Goal: Task Accomplishment & Management: Use online tool/utility

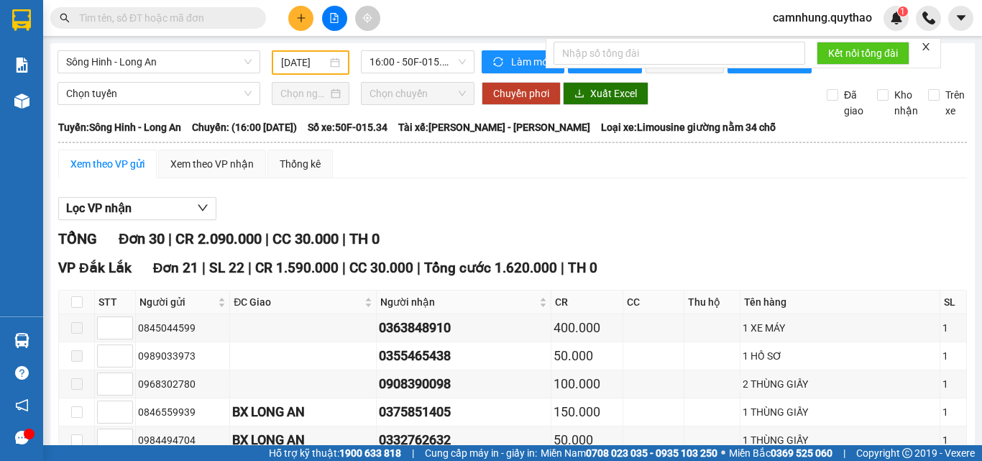
scroll to position [1222, 0]
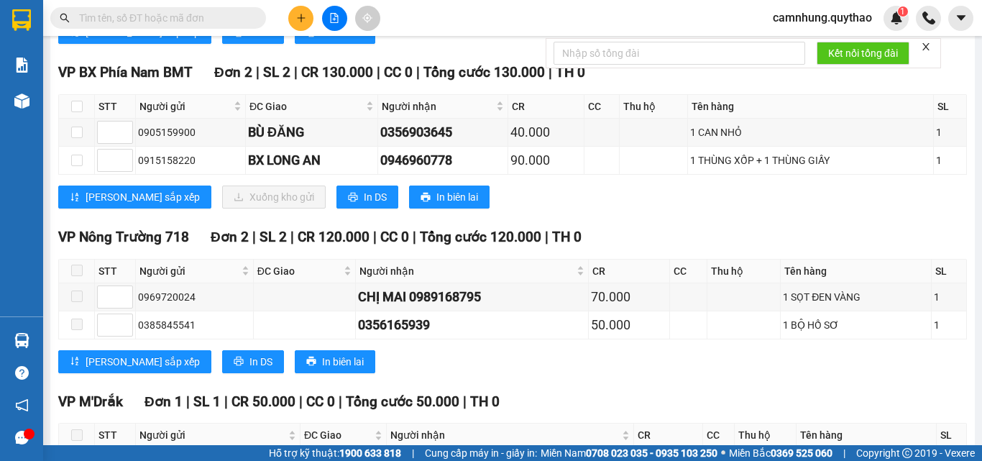
click at [130, 24] on input "text" at bounding box center [164, 18] width 170 height 16
paste input "0827407407"
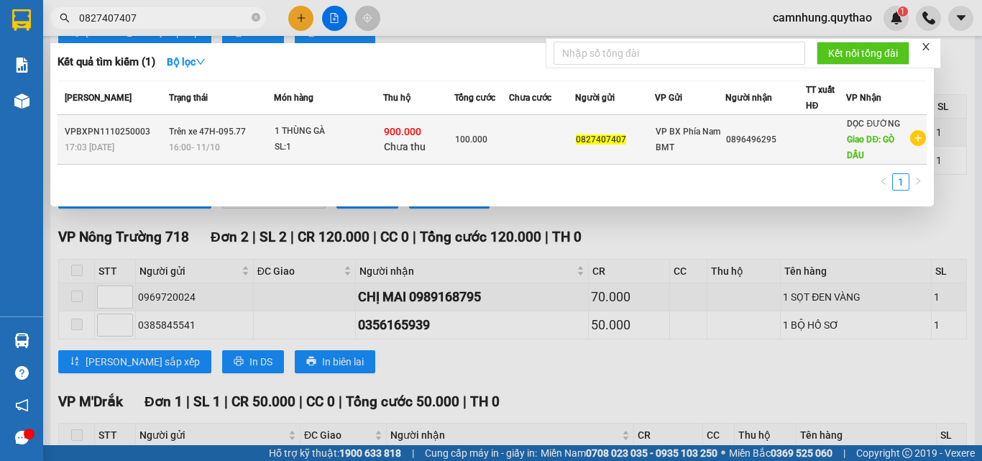
type input "0827407407"
click at [467, 144] on span "100.000" at bounding box center [471, 139] width 32 height 10
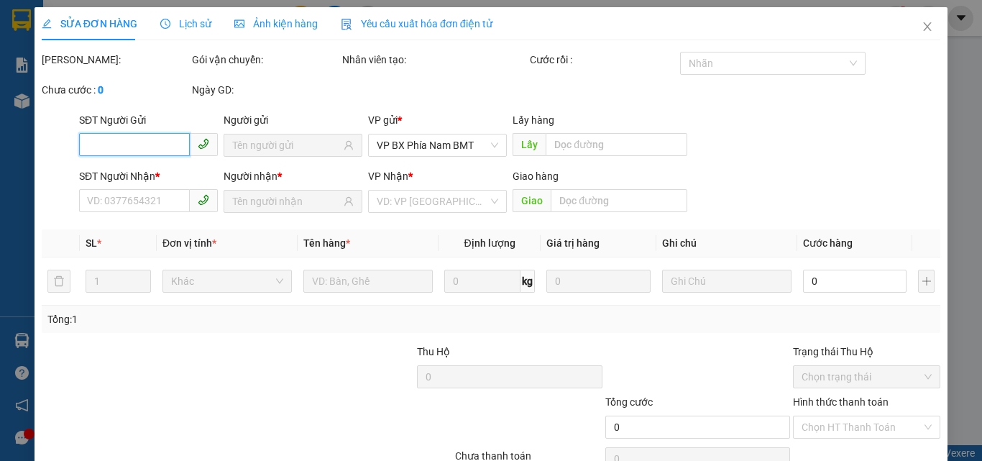
type input "0827407407"
type input "0896496295"
type input "GÒ DẦU"
type input "900.000"
type input "100.000"
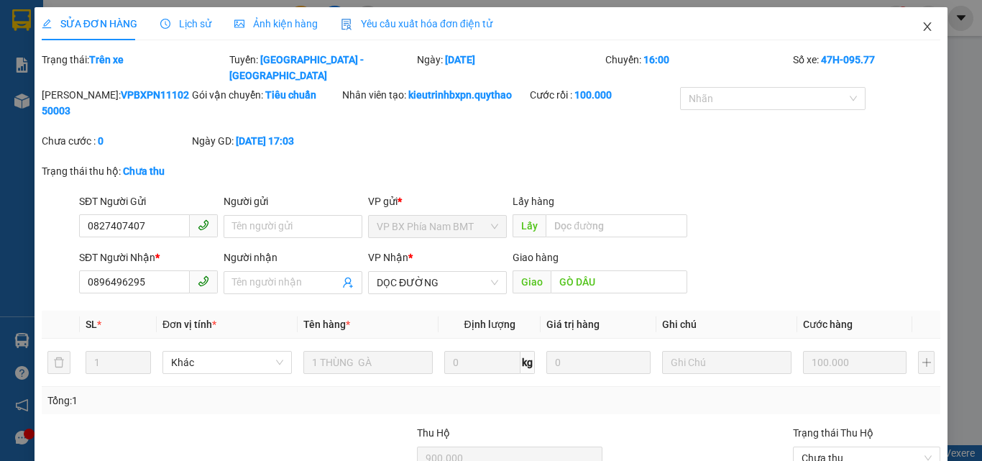
click at [922, 29] on icon "close" at bounding box center [928, 27] width 12 height 12
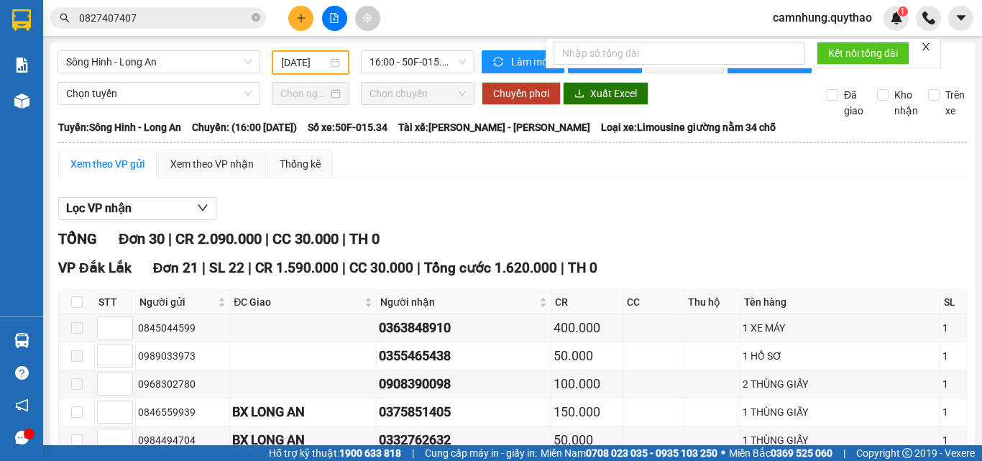
drag, startPoint x: 255, startPoint y: 19, endPoint x: 244, endPoint y: 16, distance: 10.5
click at [255, 18] on icon "close-circle" at bounding box center [256, 17] width 9 height 9
click at [168, 22] on input "text" at bounding box center [164, 18] width 170 height 16
paste input "0827407407"
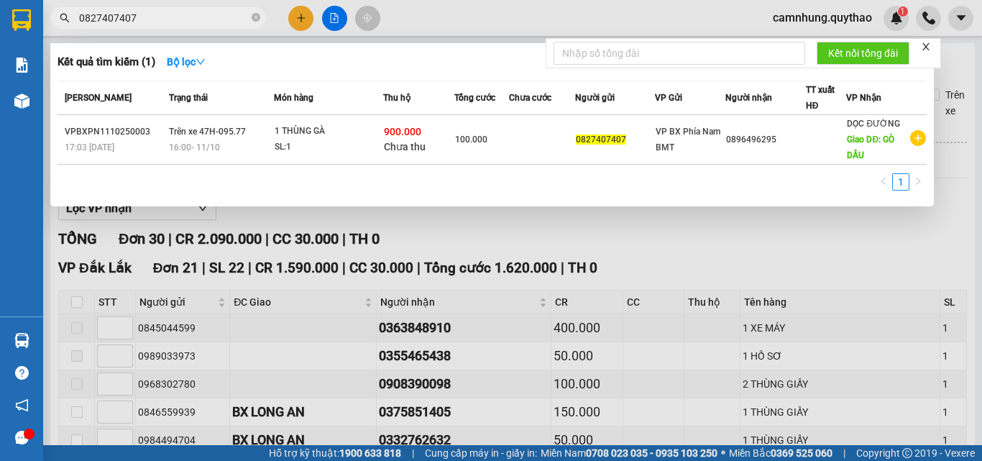
type input "0827407407"
